Goal: Task Accomplishment & Management: Check status

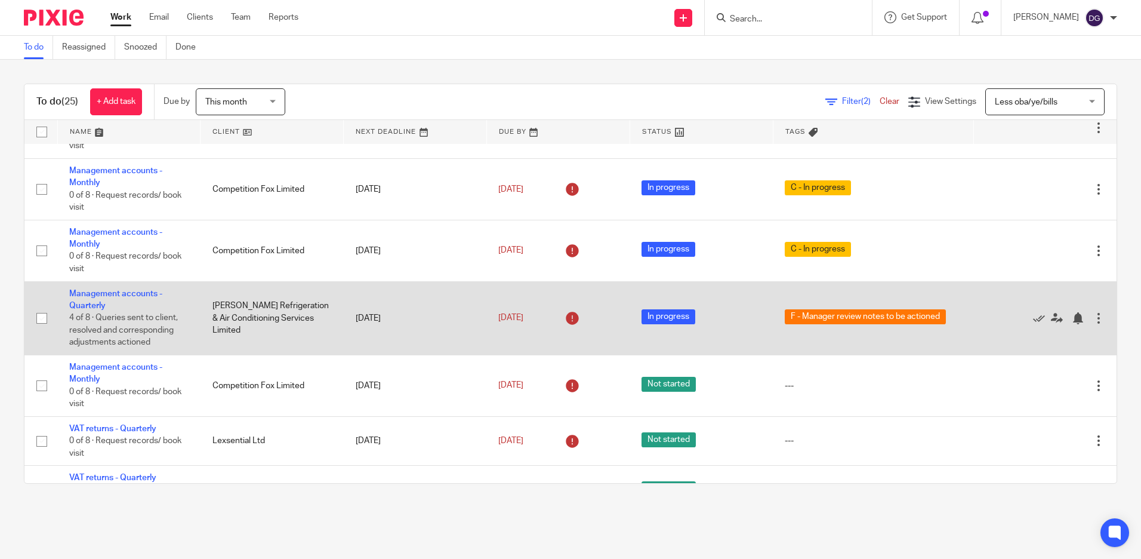
scroll to position [119, 0]
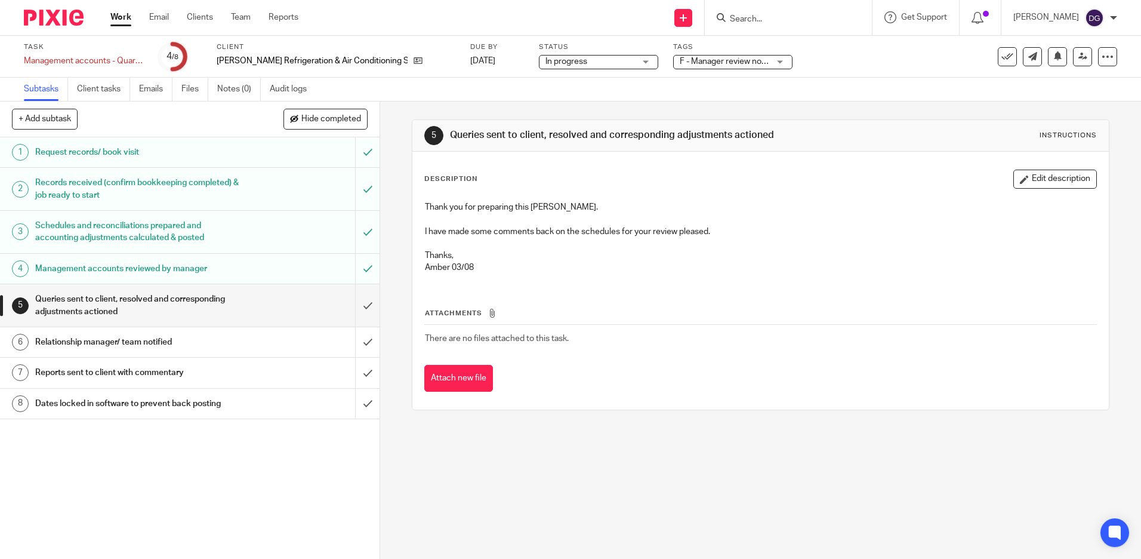
click at [216, 276] on h1 "Management accounts reviewed by manager" at bounding box center [137, 269] width 205 height 18
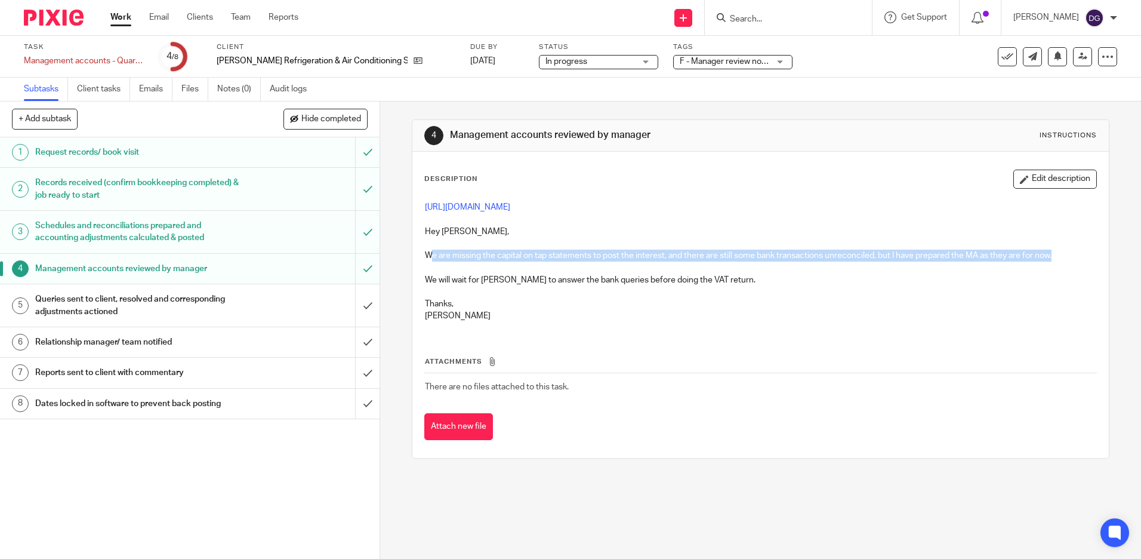
drag, startPoint x: 427, startPoint y: 257, endPoint x: 1067, endPoint y: 257, distance: 639.4
click at [1067, 257] on p "We are missing the capital on tap statements to post the interest, and there ar…" at bounding box center [760, 256] width 671 height 12
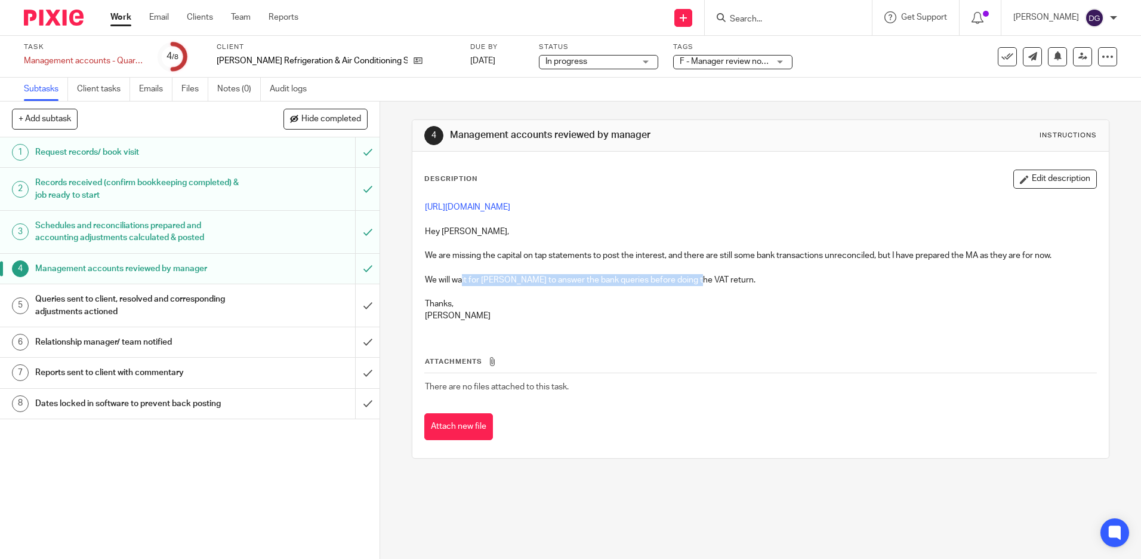
drag, startPoint x: 458, startPoint y: 278, endPoint x: 690, endPoint y: 284, distance: 232.3
click at [690, 284] on p "We will wait for [PERSON_NAME] to answer the bank queries before doing the VAT …" at bounding box center [760, 280] width 671 height 12
click at [232, 309] on h1 "Queries sent to client, resolved and corresponding adjustments actioned" at bounding box center [137, 305] width 205 height 30
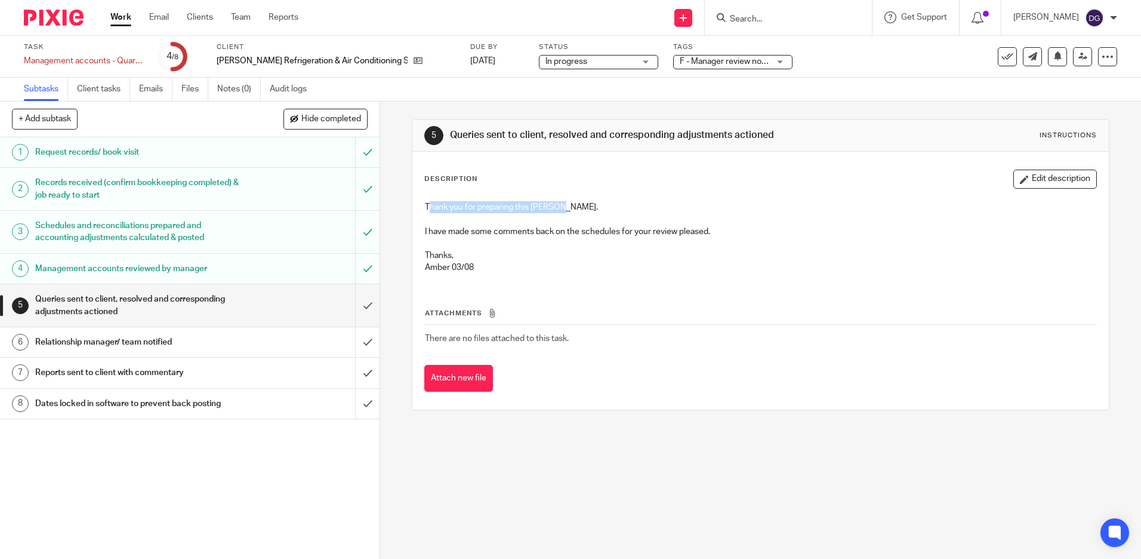
drag, startPoint x: 428, startPoint y: 208, endPoint x: 555, endPoint y: 208, distance: 127.2
click at [555, 208] on p "Thank you for preparing this Danielle." at bounding box center [760, 207] width 671 height 12
click at [265, 270] on div "Management accounts reviewed by manager" at bounding box center [189, 269] width 309 height 18
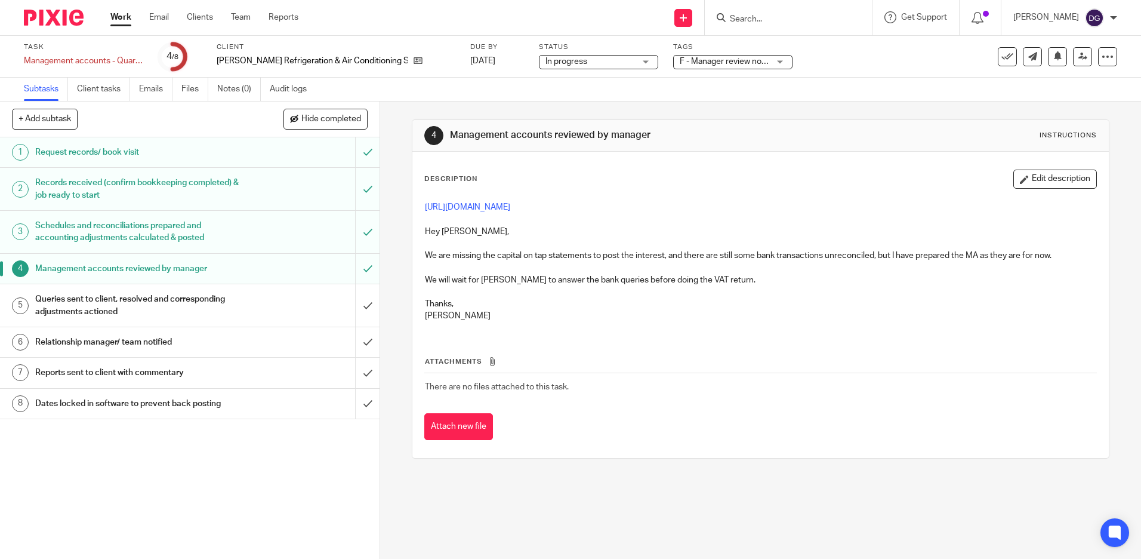
click at [267, 312] on div "Queries sent to client, resolved and corresponding adjustments actioned" at bounding box center [189, 305] width 309 height 30
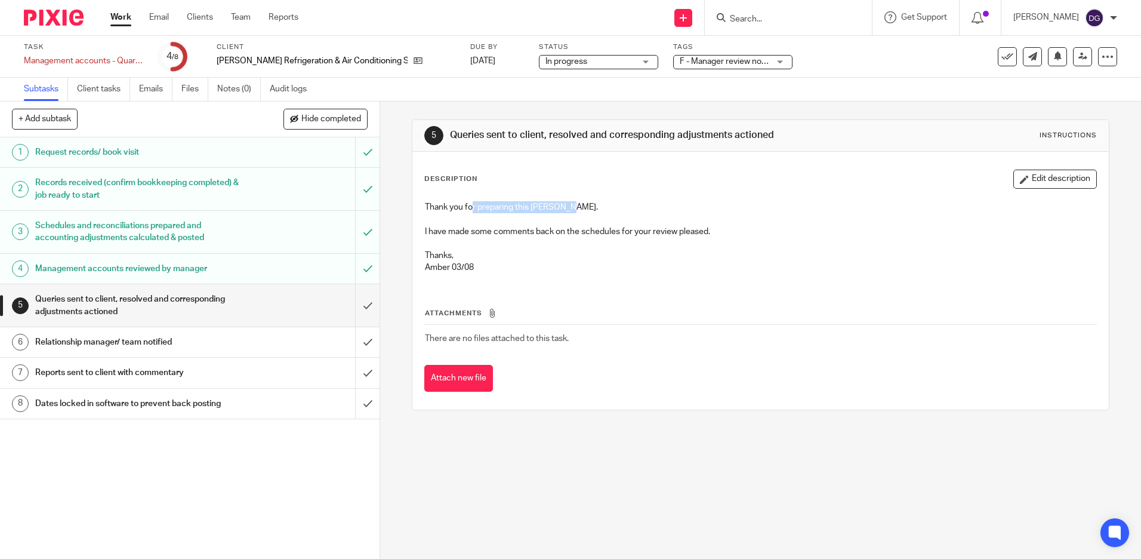
drag, startPoint x: 527, startPoint y: 207, endPoint x: 564, endPoint y: 207, distance: 37.0
click at [564, 207] on p "Thank you for preparing this Danielle." at bounding box center [760, 207] width 671 height 12
drag, startPoint x: 460, startPoint y: 230, endPoint x: 467, endPoint y: 230, distance: 6.6
click at [466, 230] on p "I have made some comments back on the schedules for your review pleased." at bounding box center [760, 232] width 671 height 12
drag, startPoint x: 467, startPoint y: 230, endPoint x: 555, endPoint y: 285, distance: 104.0
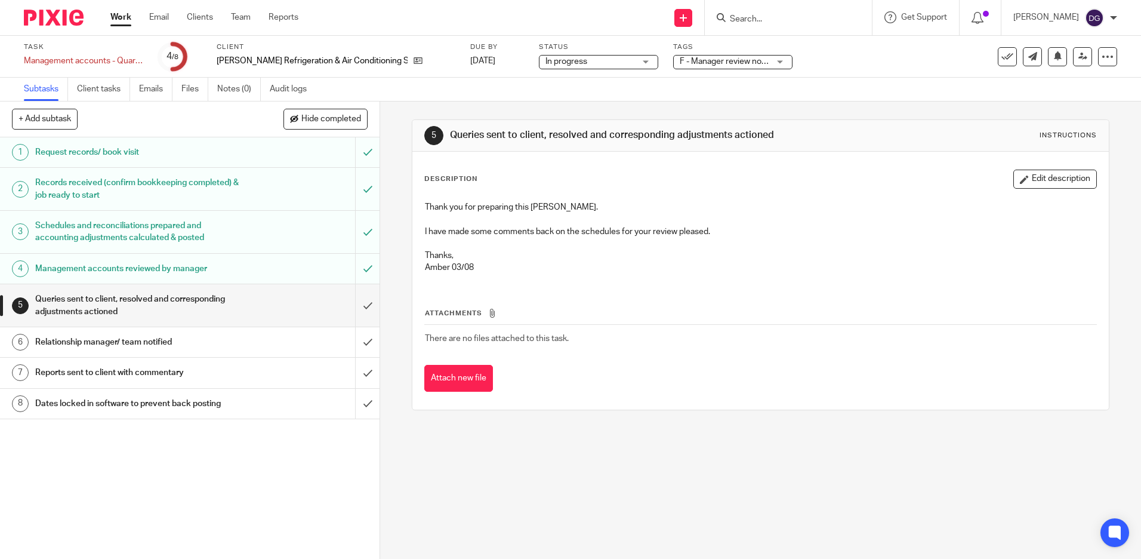
click at [555, 285] on div "Attachments There are no files attached to this task. Attach new file" at bounding box center [760, 338] width 672 height 109
click at [261, 273] on div "Management accounts reviewed by manager" at bounding box center [189, 269] width 309 height 18
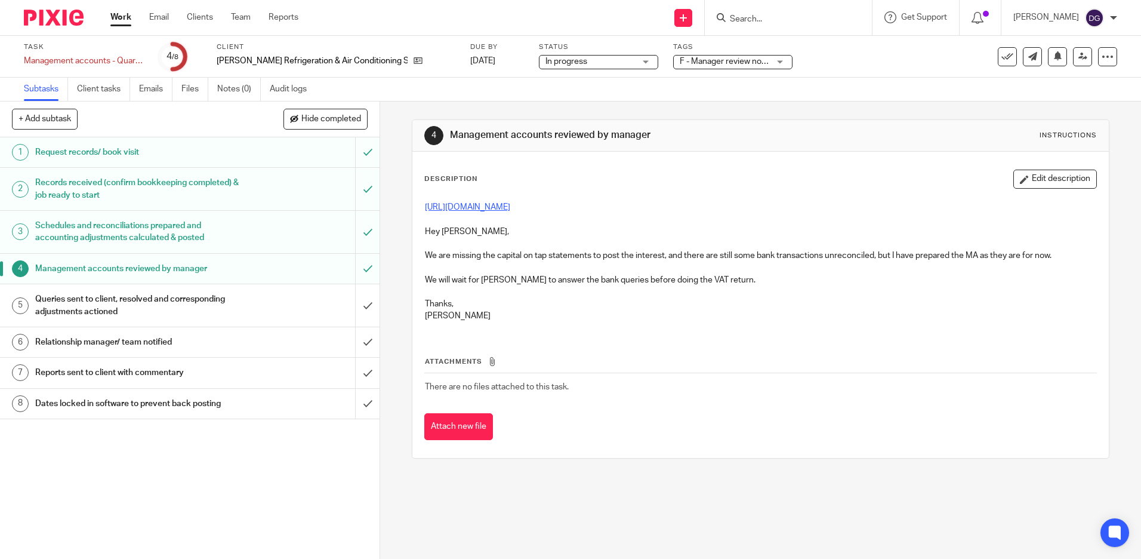
click at [497, 211] on link "[URL][DOMAIN_NAME]" at bounding box center [467, 207] width 85 height 8
